Goal: Information Seeking & Learning: Learn about a topic

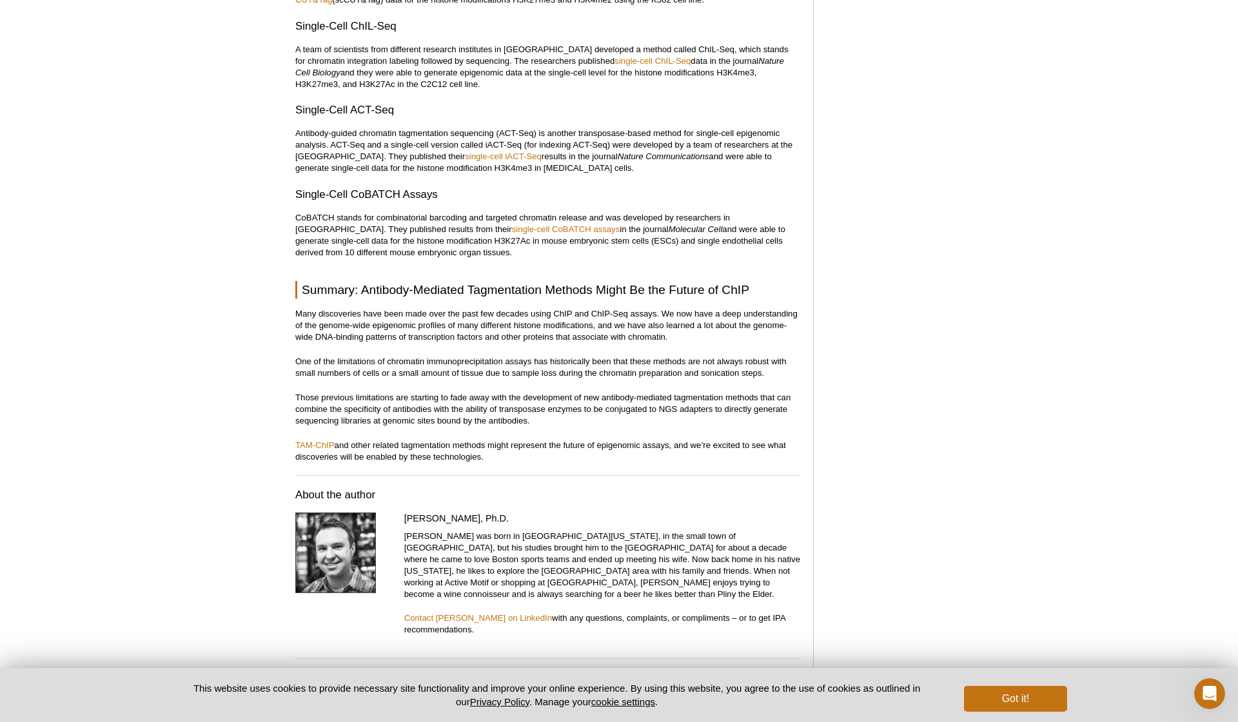
scroll to position [1638, 0]
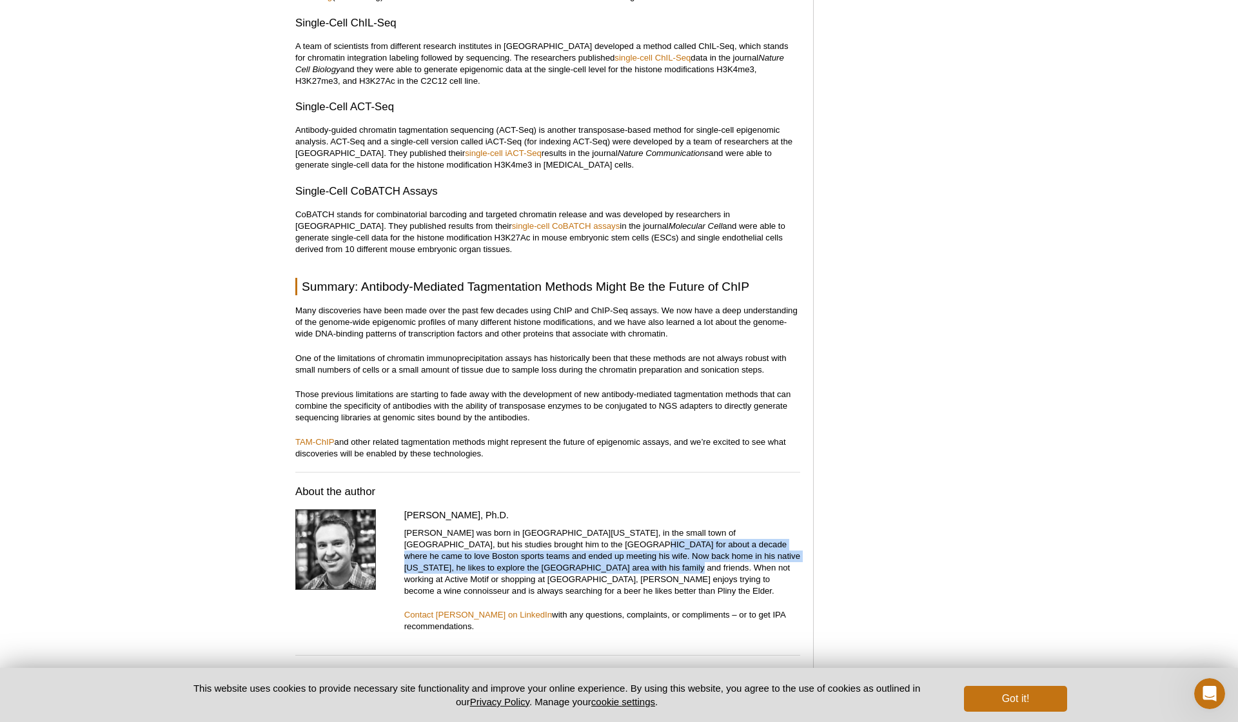
drag, startPoint x: 542, startPoint y: 543, endPoint x: 546, endPoint y: 560, distance: 17.8
click at [546, 562] on p "[PERSON_NAME] was born in [GEOGRAPHIC_DATA][US_STATE], in the small town of [GE…" at bounding box center [602, 562] width 396 height 70
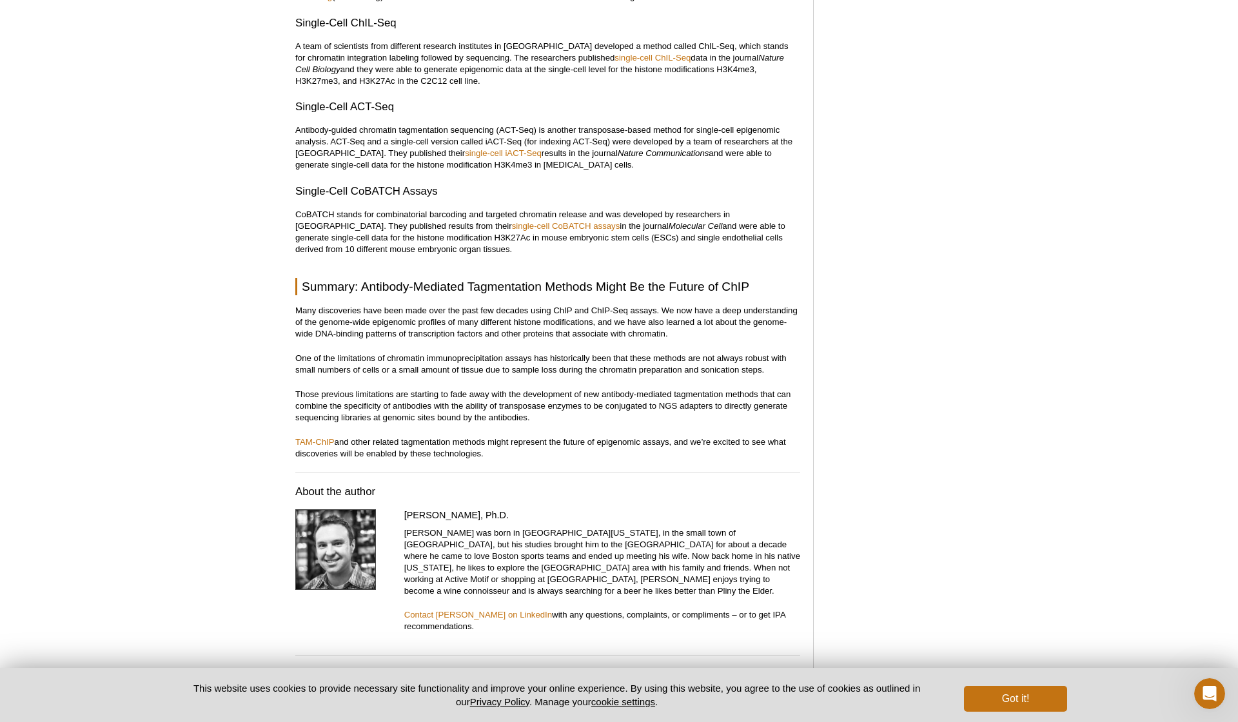
click at [557, 335] on p "Many discoveries have been made over the past few decades using ChIP and ChIP-S…" at bounding box center [547, 322] width 505 height 35
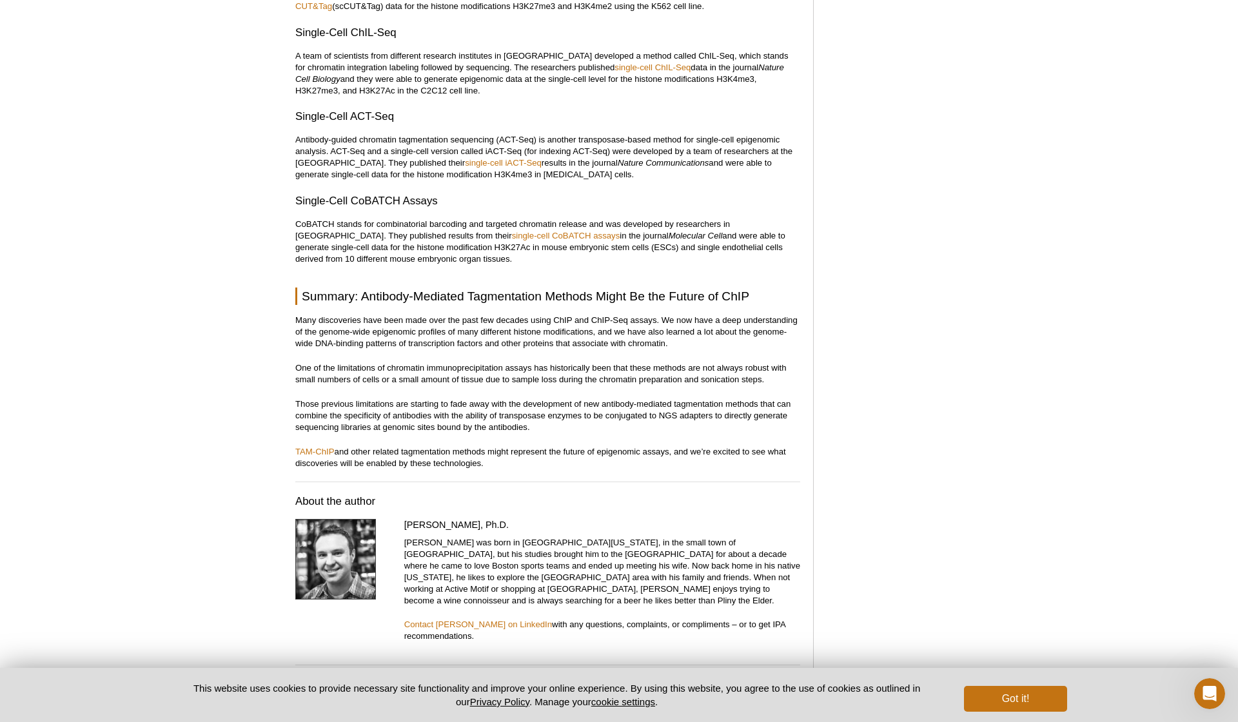
scroll to position [1623, 0]
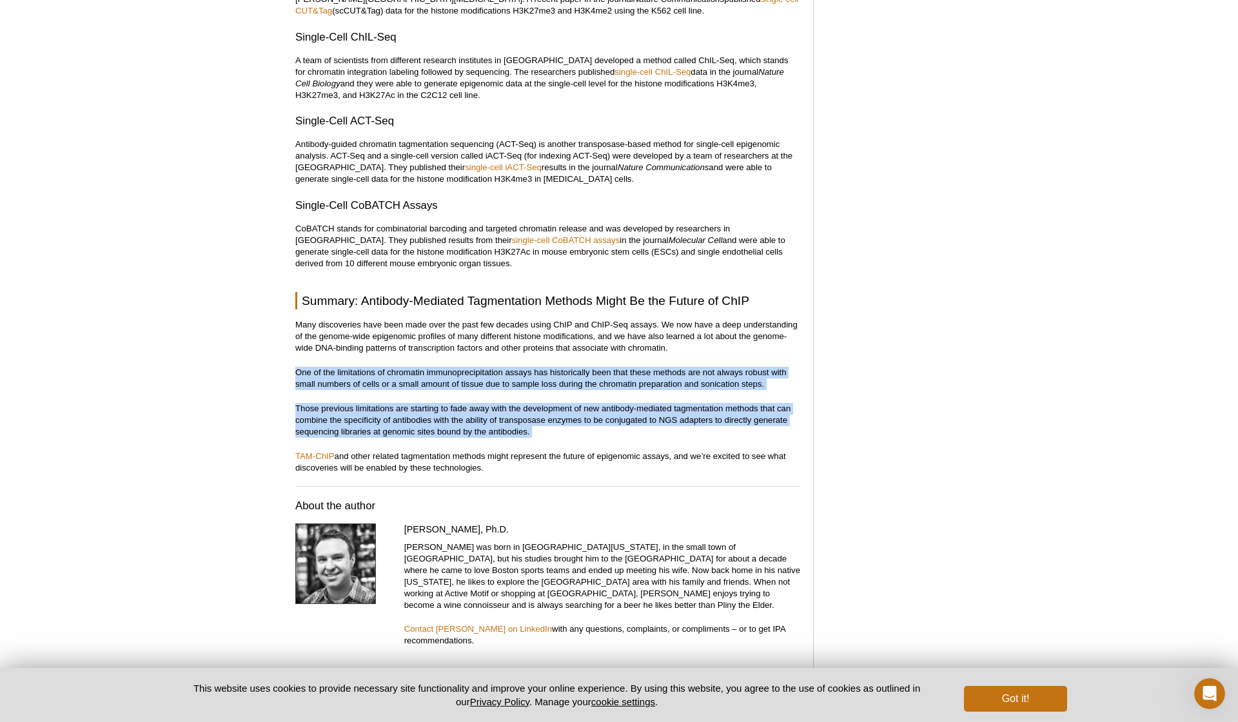
drag, startPoint x: 296, startPoint y: 373, endPoint x: 397, endPoint y: 446, distance: 124.7
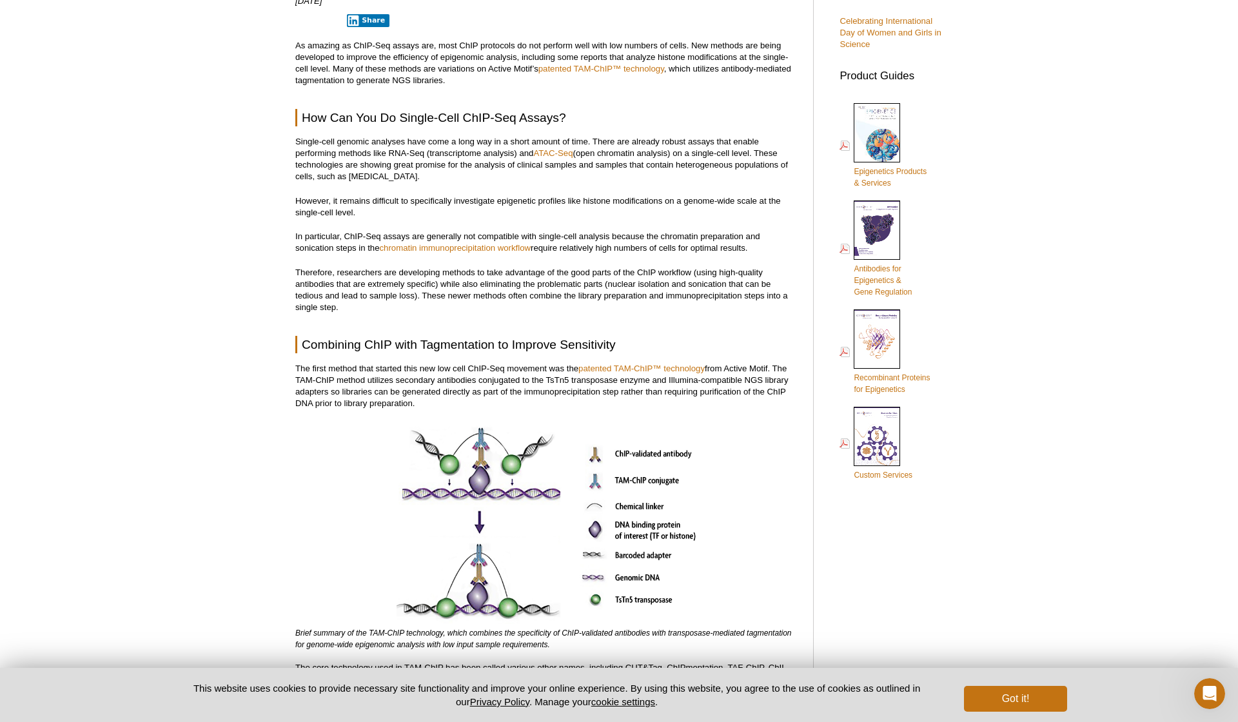
scroll to position [394, 0]
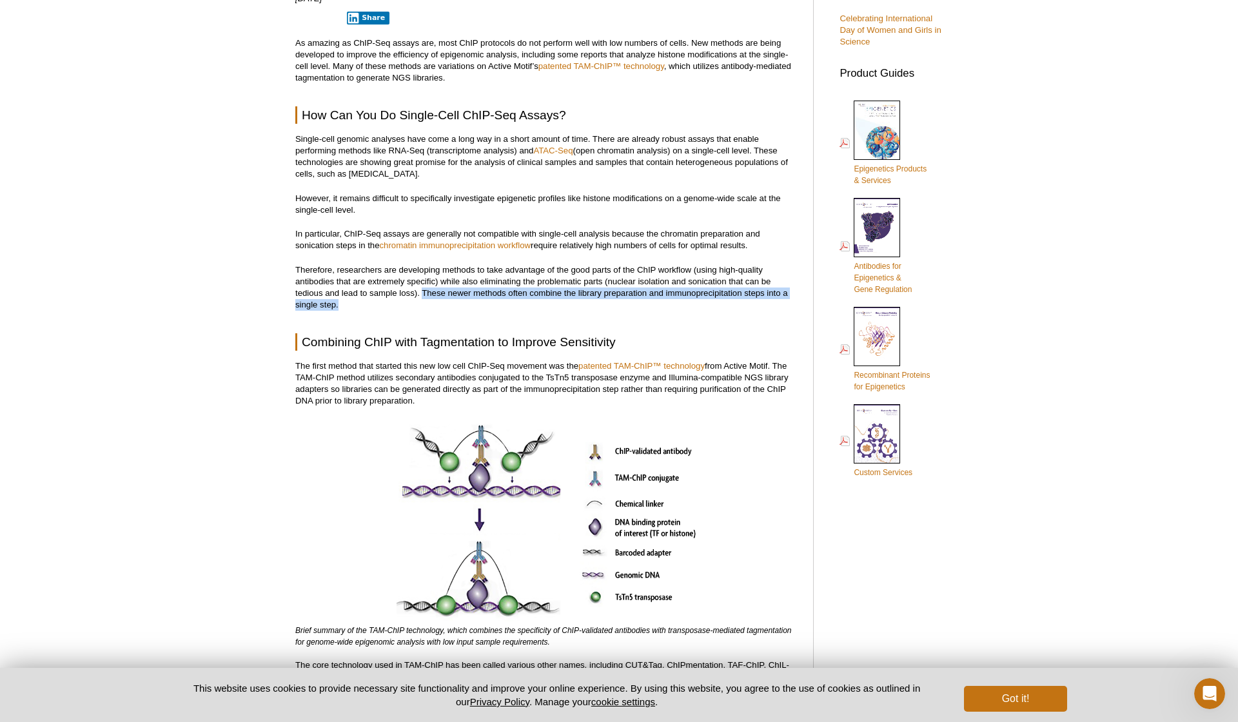
drag, startPoint x: 424, startPoint y: 293, endPoint x: 424, endPoint y: 310, distance: 16.8
click at [424, 310] on p "Therefore, researchers are developing methods to take advantage of the good par…" at bounding box center [547, 287] width 505 height 46
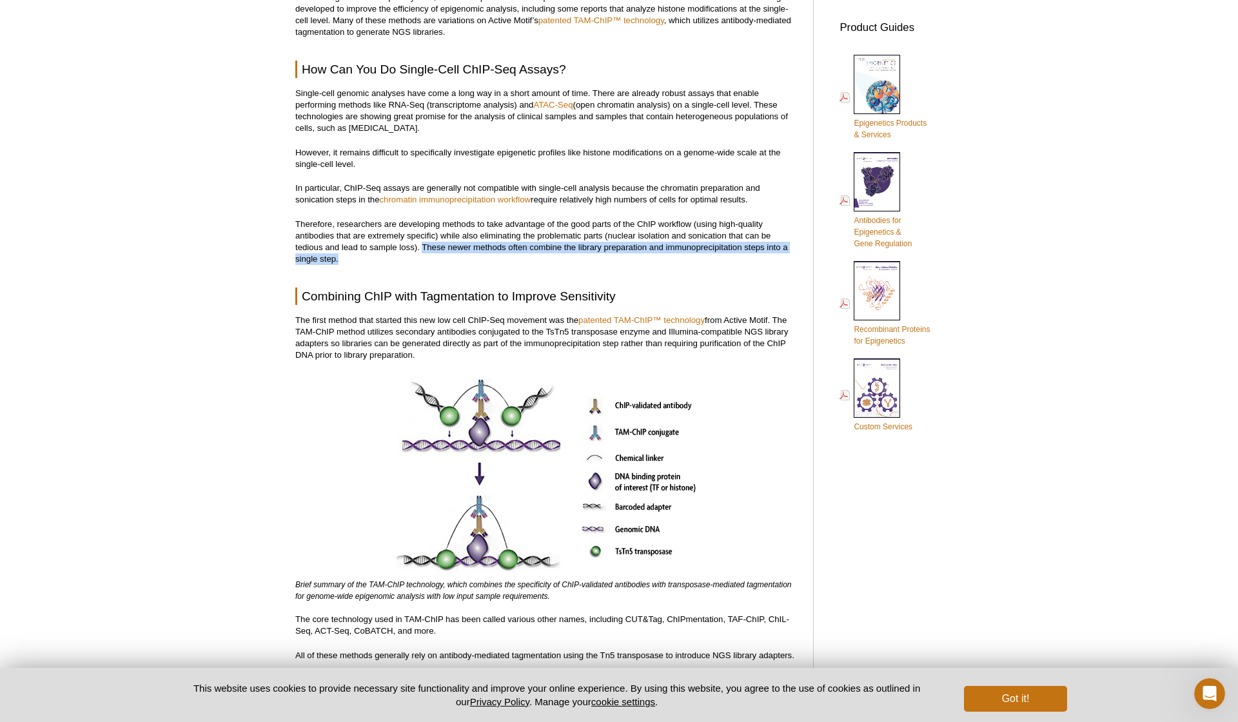
scroll to position [447, 0]
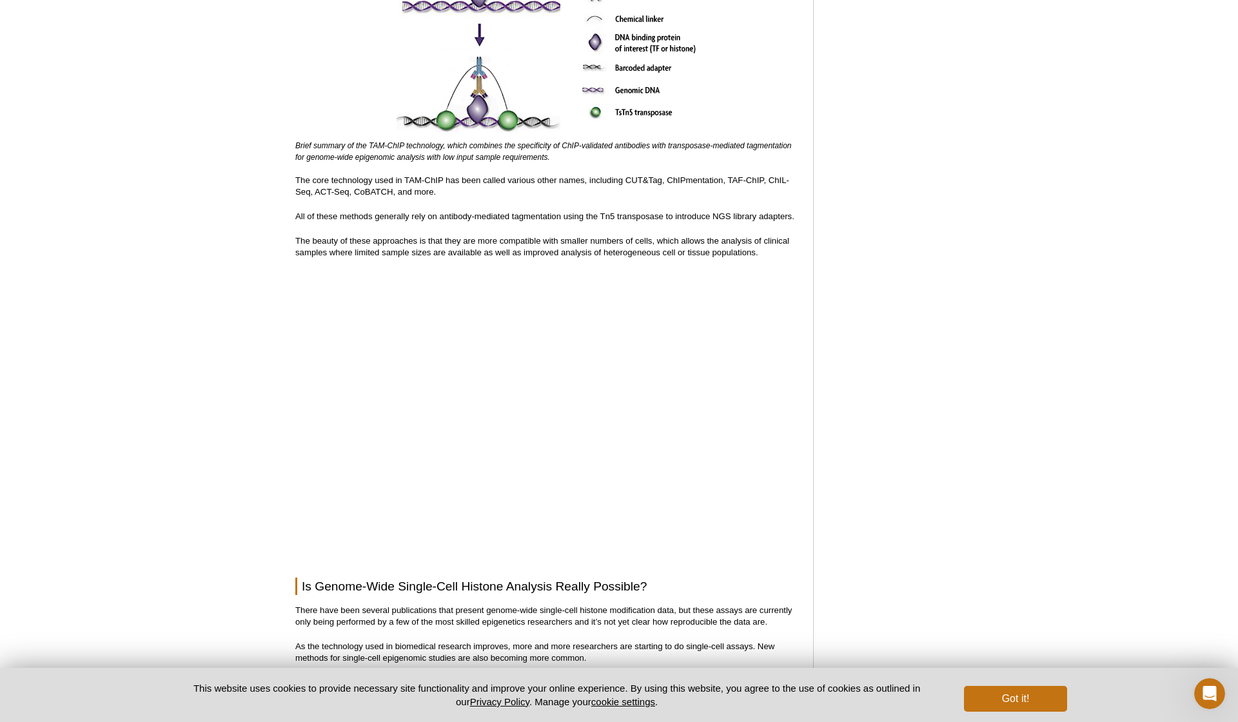
scroll to position [891, 0]
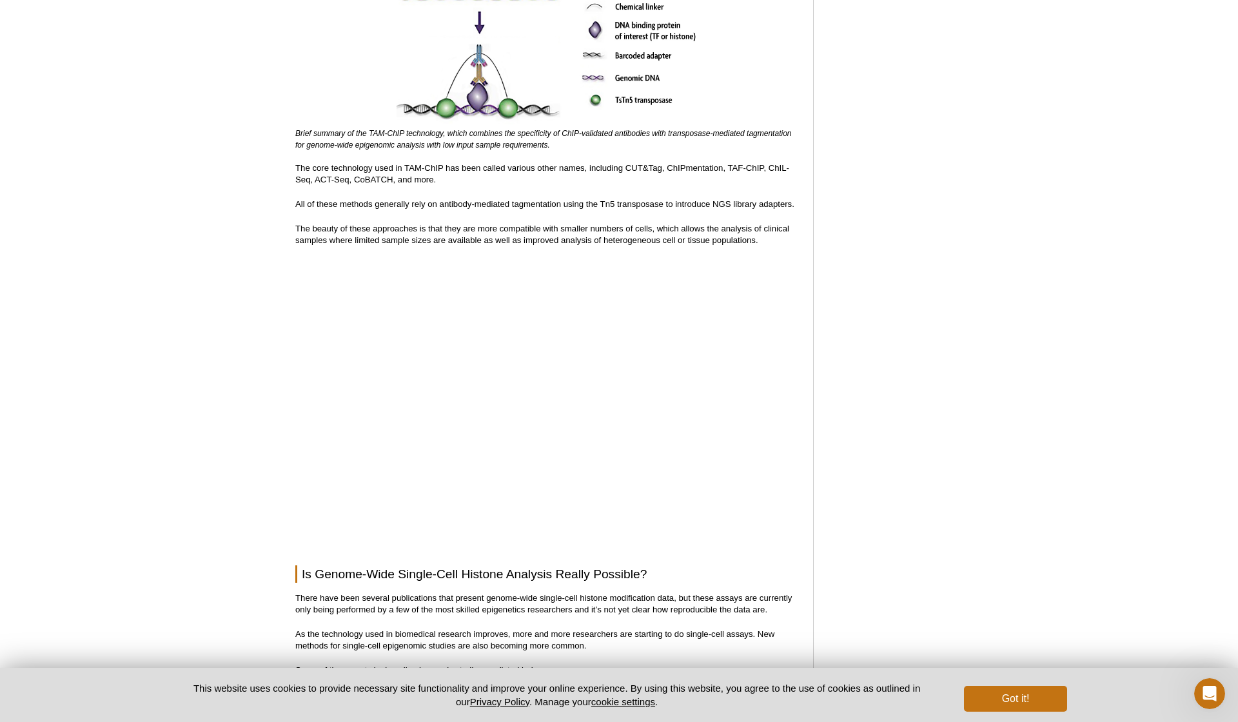
click at [933, 193] on div "Featured Articles Complete Guide to Understanding & Using ATAC-Seq Generating t…" at bounding box center [888, 464] width 122 height 2487
click at [920, 248] on div "Featured Articles Complete Guide to Understanding & Using ATAC-Seq Generating t…" at bounding box center [888, 464] width 122 height 2487
click at [1050, 64] on div "Active Motif Logo Enabling Epigenetics Research 0 Search Skip to content Active…" at bounding box center [619, 495] width 1238 height 2708
